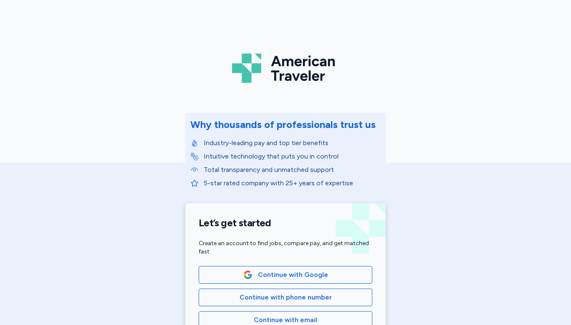
scroll to position [141, 0]
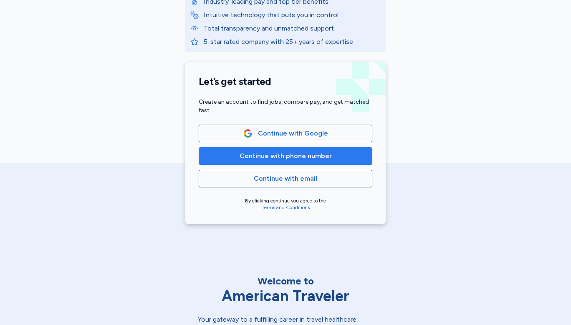
click at [258, 157] on span "Continue with phone number" at bounding box center [286, 156] width 92 height 10
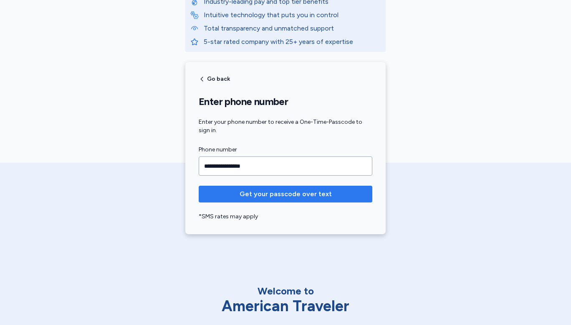
type input "**********"
click at [274, 193] on span "Get your passcode over text" at bounding box center [286, 194] width 92 height 10
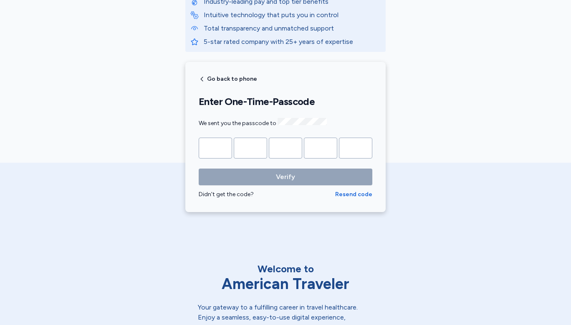
type input "*"
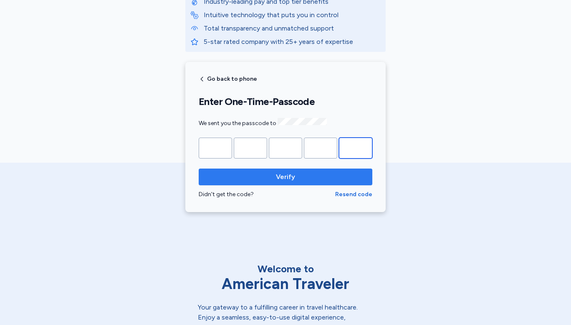
type input "*"
click at [295, 174] on span "Verify" at bounding box center [286, 177] width 160 height 10
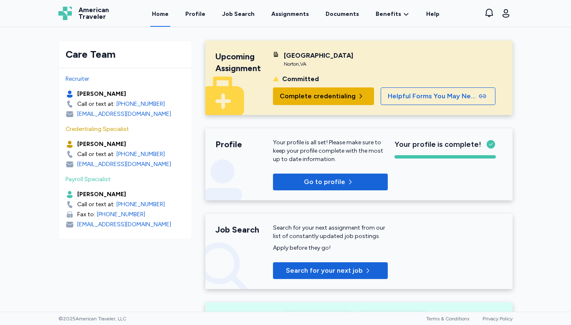
click at [337, 95] on span "Complete credentialing" at bounding box center [318, 96] width 76 height 10
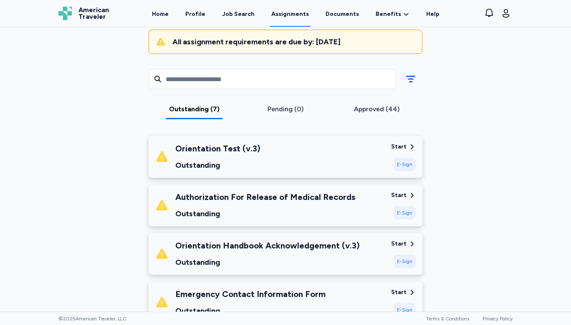
scroll to position [96, 0]
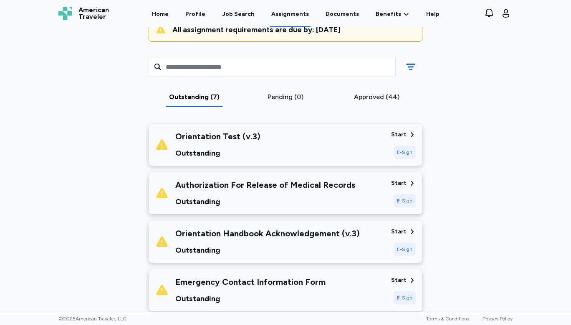
click at [402, 147] on div "E-Sign" at bounding box center [405, 151] width 22 height 13
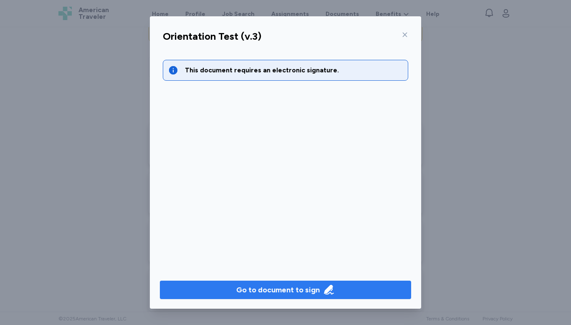
click at [304, 290] on div "Go to document to sign" at bounding box center [278, 290] width 84 height 12
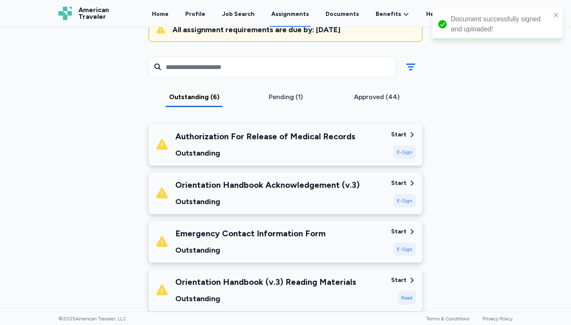
click at [402, 147] on div "E-Sign" at bounding box center [405, 151] width 22 height 13
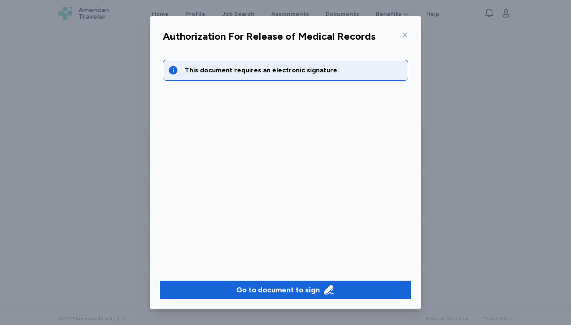
click at [399, 36] on div at bounding box center [404, 34] width 10 height 13
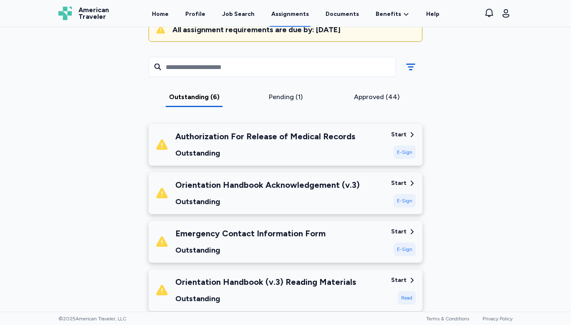
click at [383, 196] on div "Orientation Handbook Acknowledgement (v.3) Outstanding" at bounding box center [269, 193] width 229 height 28
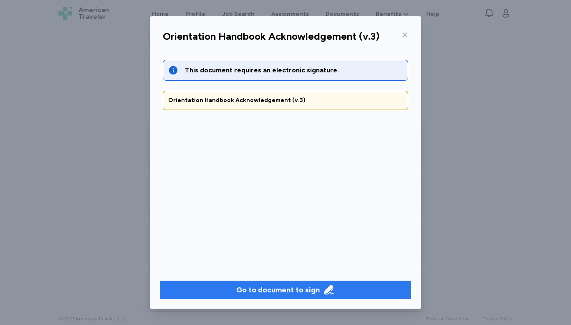
click at [286, 289] on div "Go to document to sign" at bounding box center [278, 290] width 84 height 12
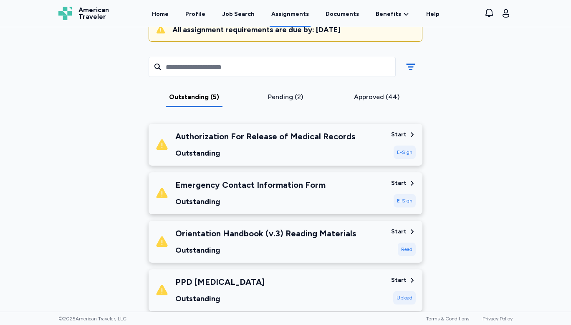
click at [406, 200] on div "E-Sign" at bounding box center [405, 200] width 22 height 13
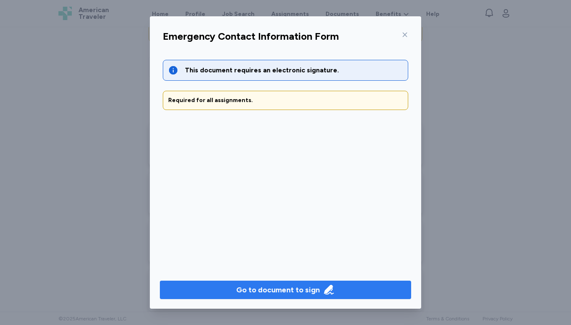
click at [308, 289] on div "Go to document to sign" at bounding box center [278, 290] width 84 height 12
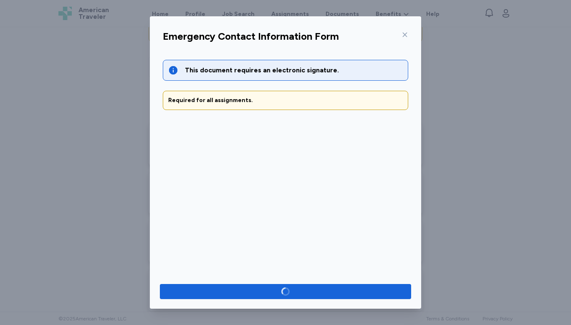
click at [467, 233] on div "Emergency Contact Information Form This document requires an electronic signatu…" at bounding box center [285, 162] width 571 height 325
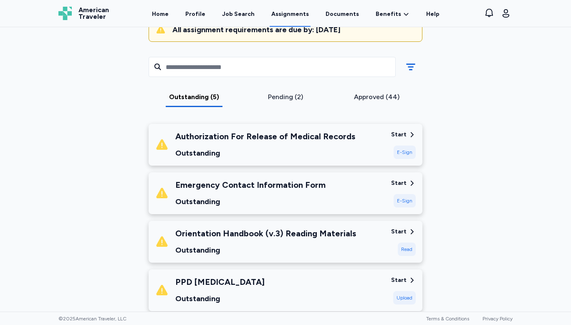
click at [404, 201] on div "E-Sign" at bounding box center [405, 200] width 22 height 13
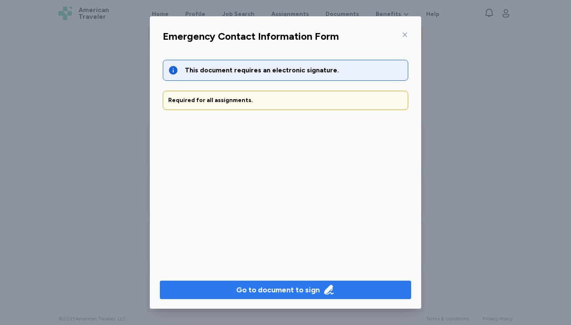
click at [284, 293] on div "Go to document to sign" at bounding box center [278, 290] width 84 height 12
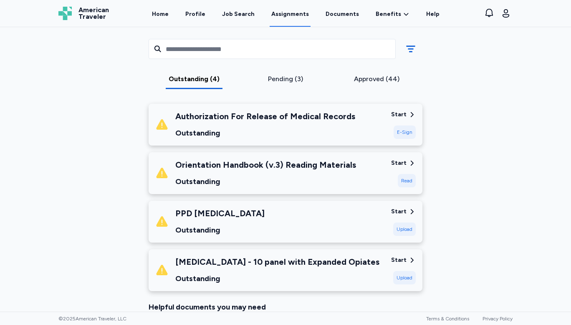
scroll to position [116, 0]
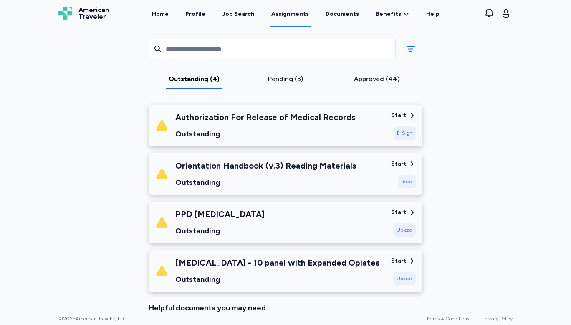
click at [405, 181] on div "Read" at bounding box center [407, 181] width 18 height 13
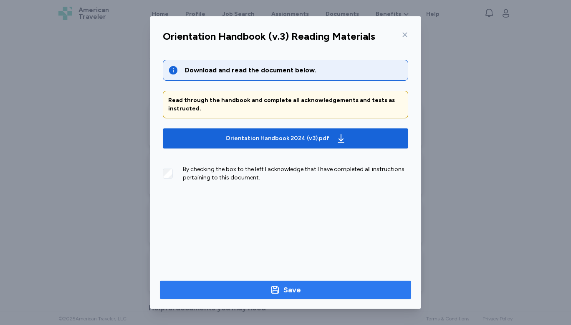
click at [309, 295] on span "Save" at bounding box center [286, 290] width 238 height 12
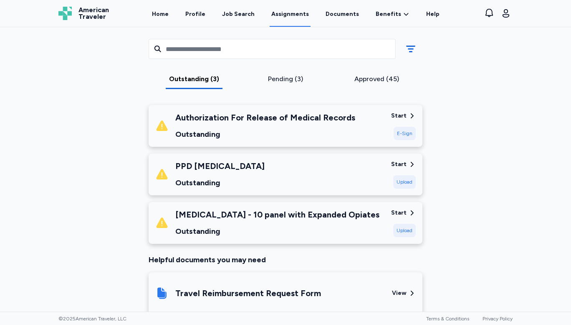
scroll to position [0, 0]
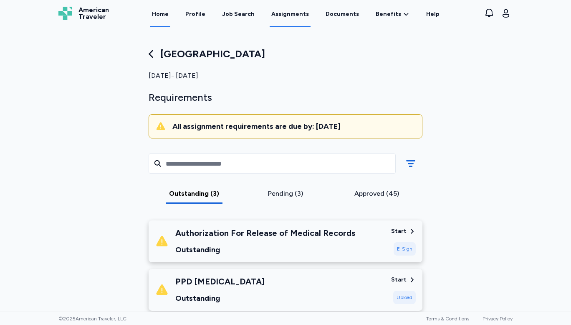
click at [169, 13] on link "Home" at bounding box center [160, 14] width 20 height 26
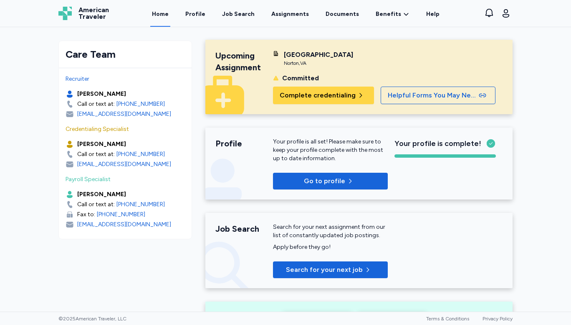
scroll to position [1, 0]
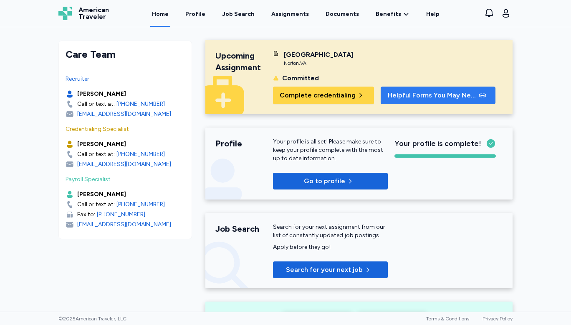
click at [427, 96] on span "Helpful Forms You May Need" at bounding box center [432, 95] width 89 height 10
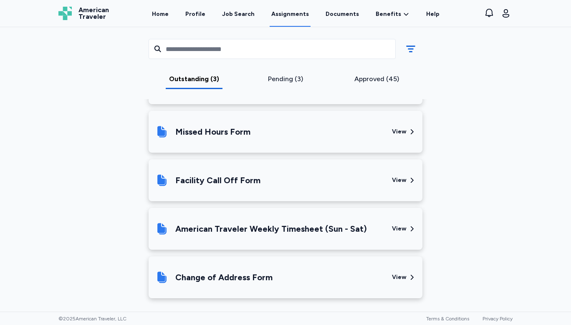
scroll to position [450, 0]
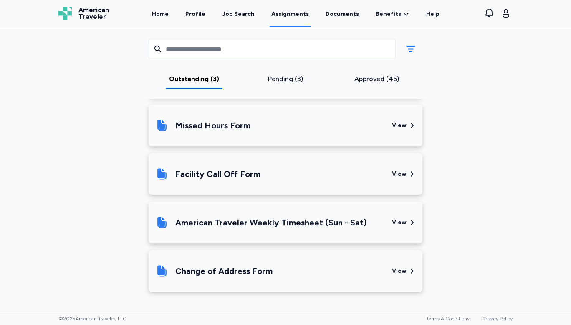
click at [398, 223] on div "View" at bounding box center [399, 222] width 15 height 8
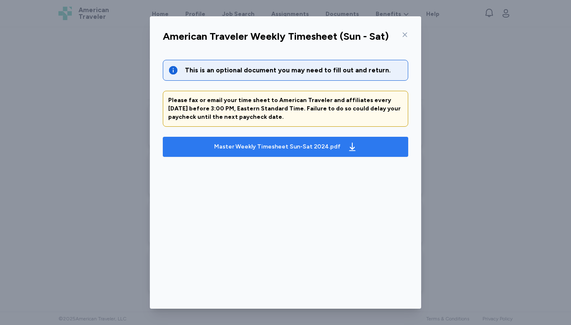
click at [349, 147] on icon "button" at bounding box center [352, 146] width 6 height 8
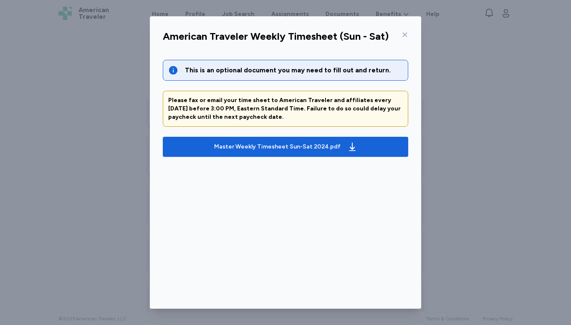
scroll to position [331, 0]
click at [402, 36] on icon at bounding box center [405, 34] width 7 height 7
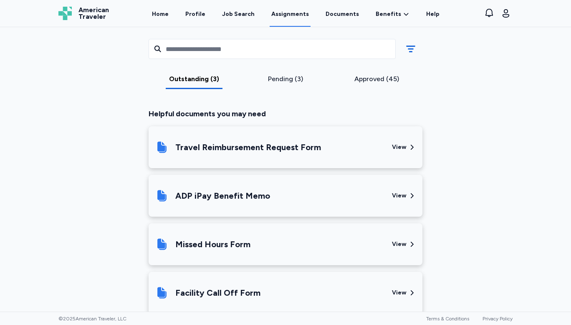
click at [193, 78] on div "Outstanding (3)" at bounding box center [194, 79] width 85 height 10
click at [289, 80] on div "Pending (3)" at bounding box center [286, 79] width 85 height 10
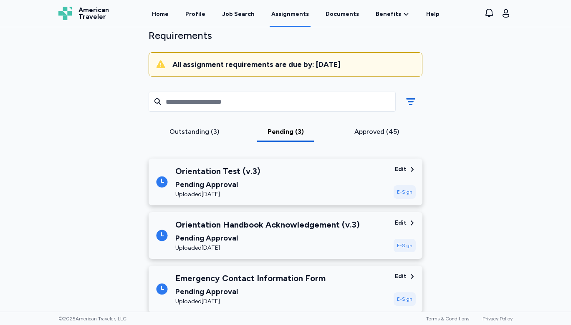
scroll to position [0, 0]
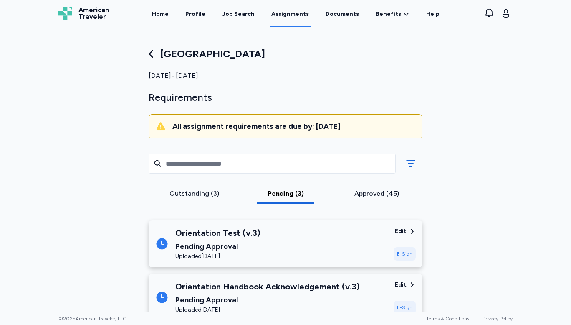
click at [372, 194] on div "Approved (45)" at bounding box center [377, 193] width 85 height 10
